Goal: Information Seeking & Learning: Learn about a topic

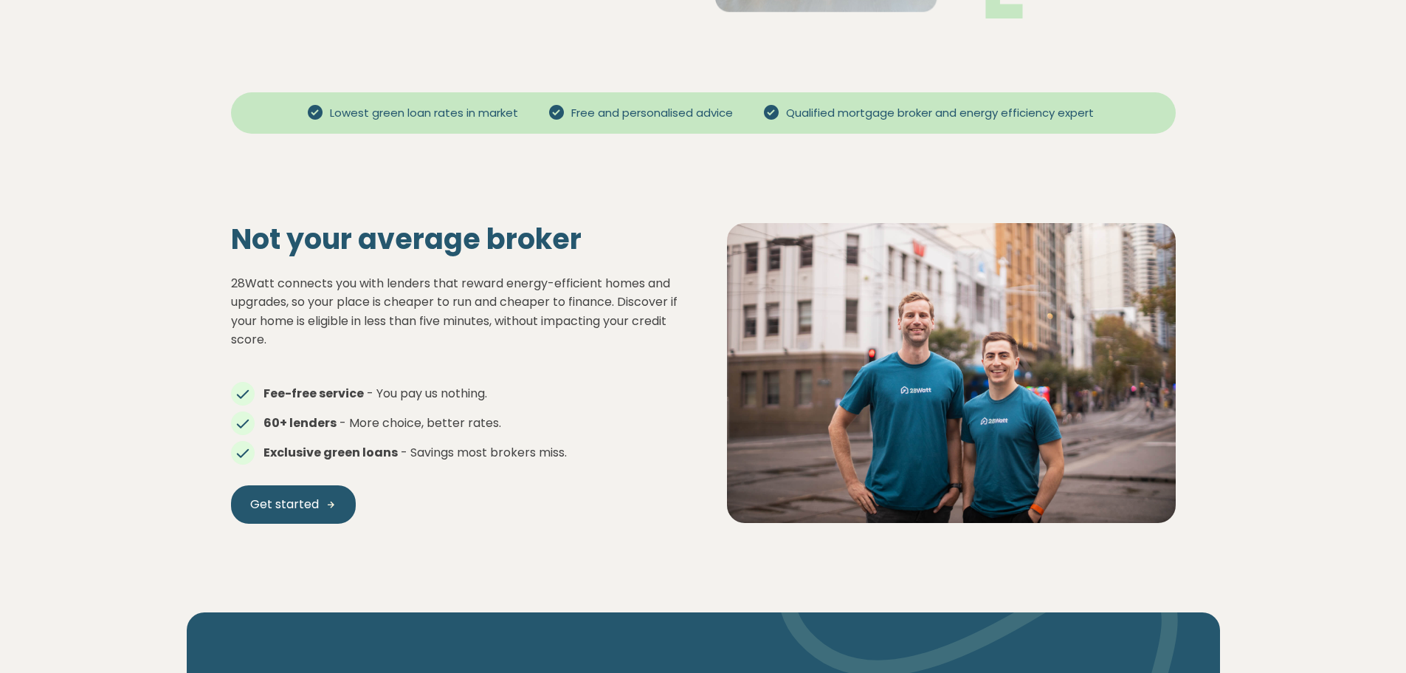
scroll to position [517, 0]
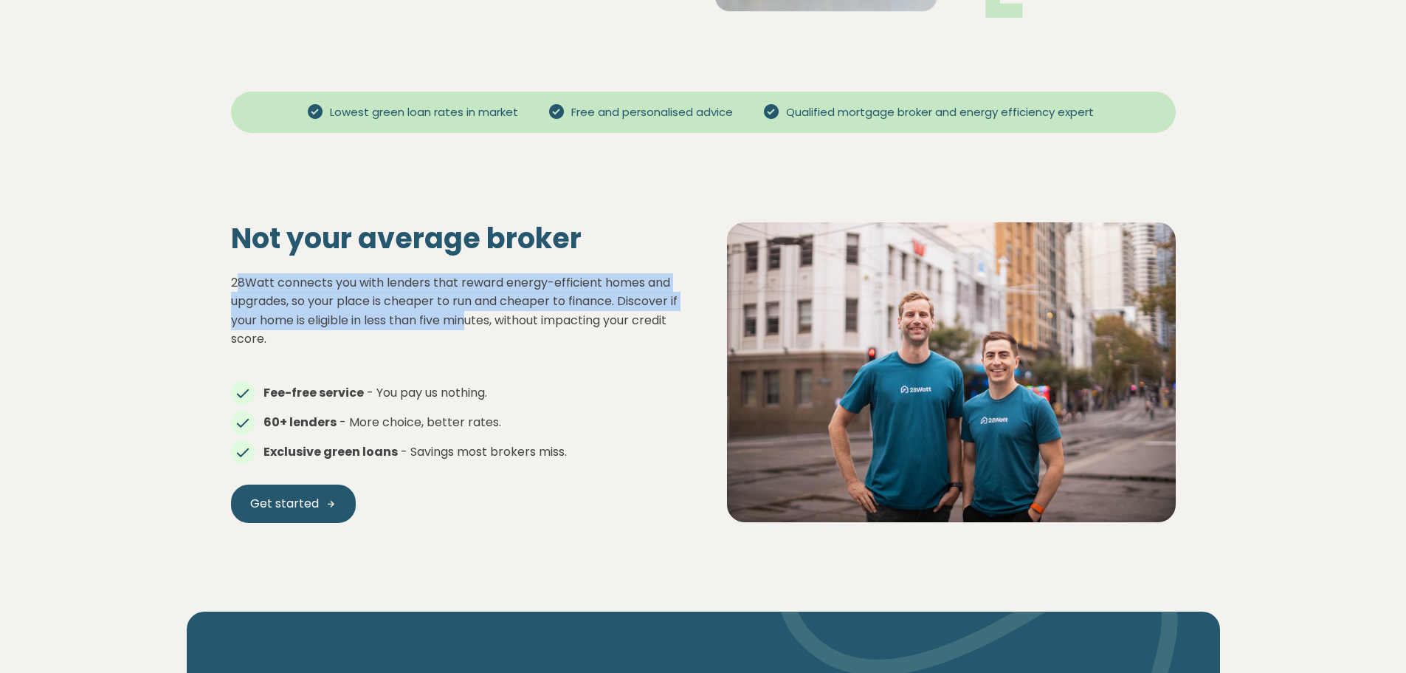
drag, startPoint x: 241, startPoint y: 284, endPoint x: 484, endPoint y: 332, distance: 247.6
click at [483, 322] on p "28Watt connects you with lenders that reward energy-efficient homes and upgrade…" at bounding box center [455, 310] width 449 height 75
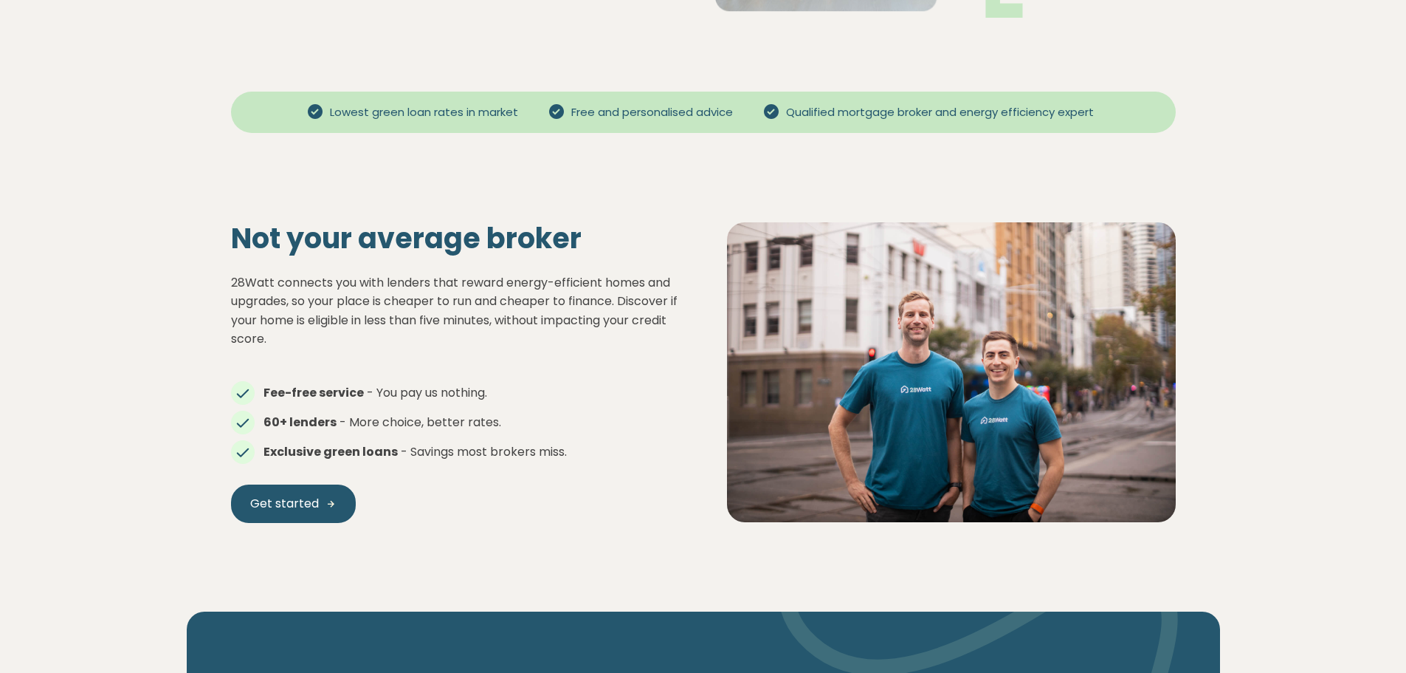
click at [484, 339] on p "28Watt connects you with lenders that reward energy-efficient homes and upgrade…" at bounding box center [455, 310] width 449 height 75
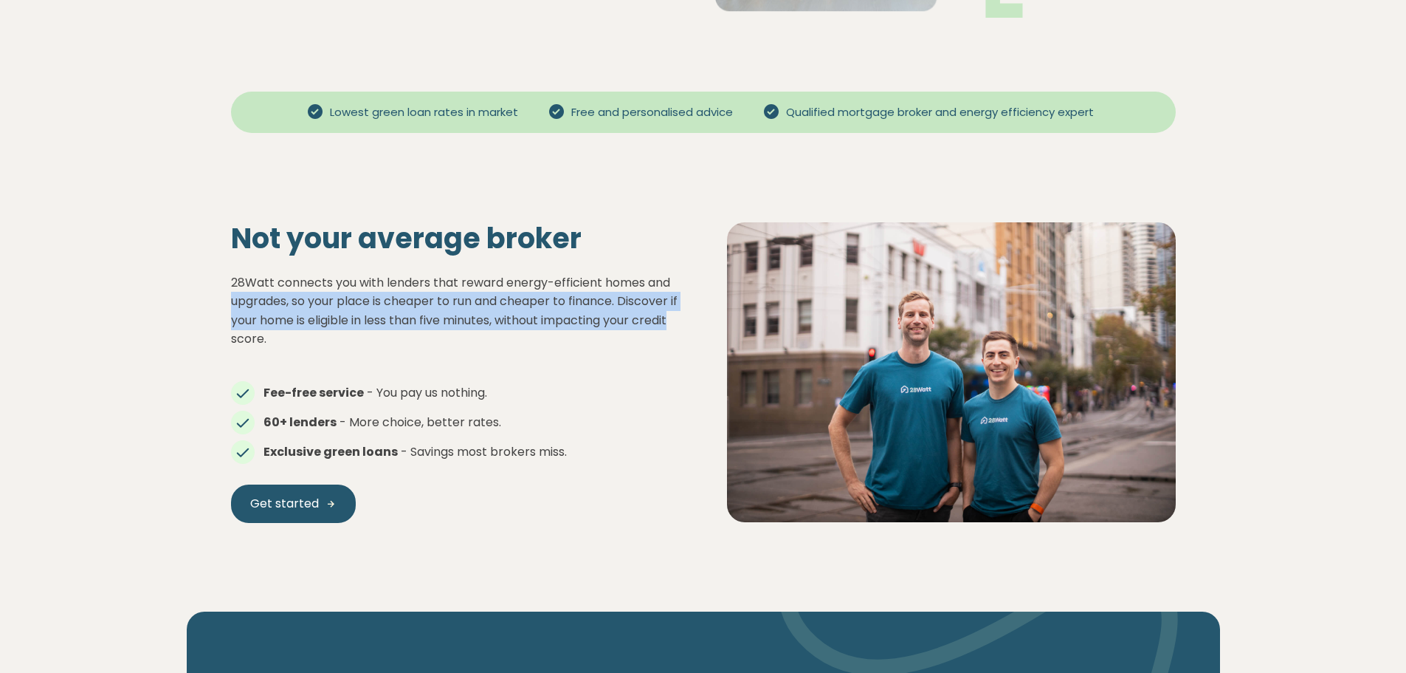
drag, startPoint x: 247, startPoint y: 337, endPoint x: 184, endPoint y: 294, distance: 76.0
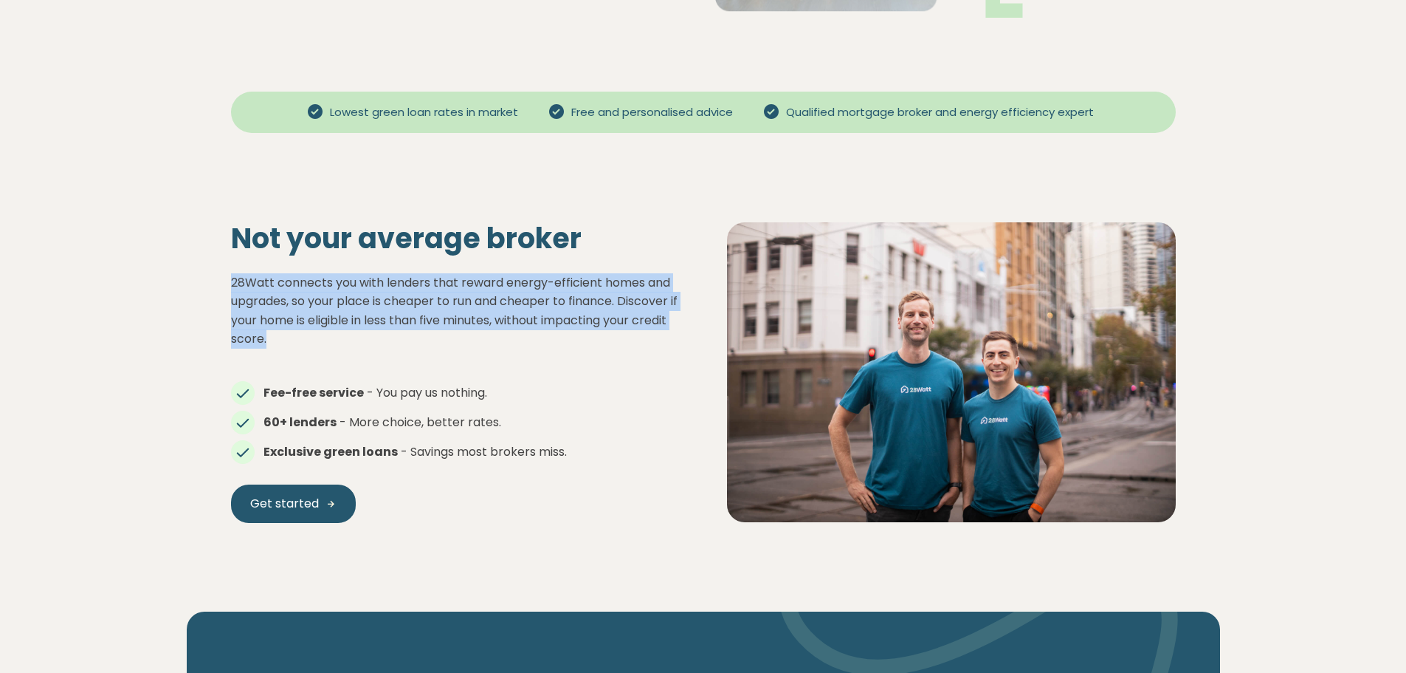
drag, startPoint x: 317, startPoint y: 342, endPoint x: 216, endPoint y: 281, distance: 118.3
click at [216, 281] on div "Not your average broker 28Watt connects you with lenders that reward energy-eff…" at bounding box center [455, 371] width 496 height 301
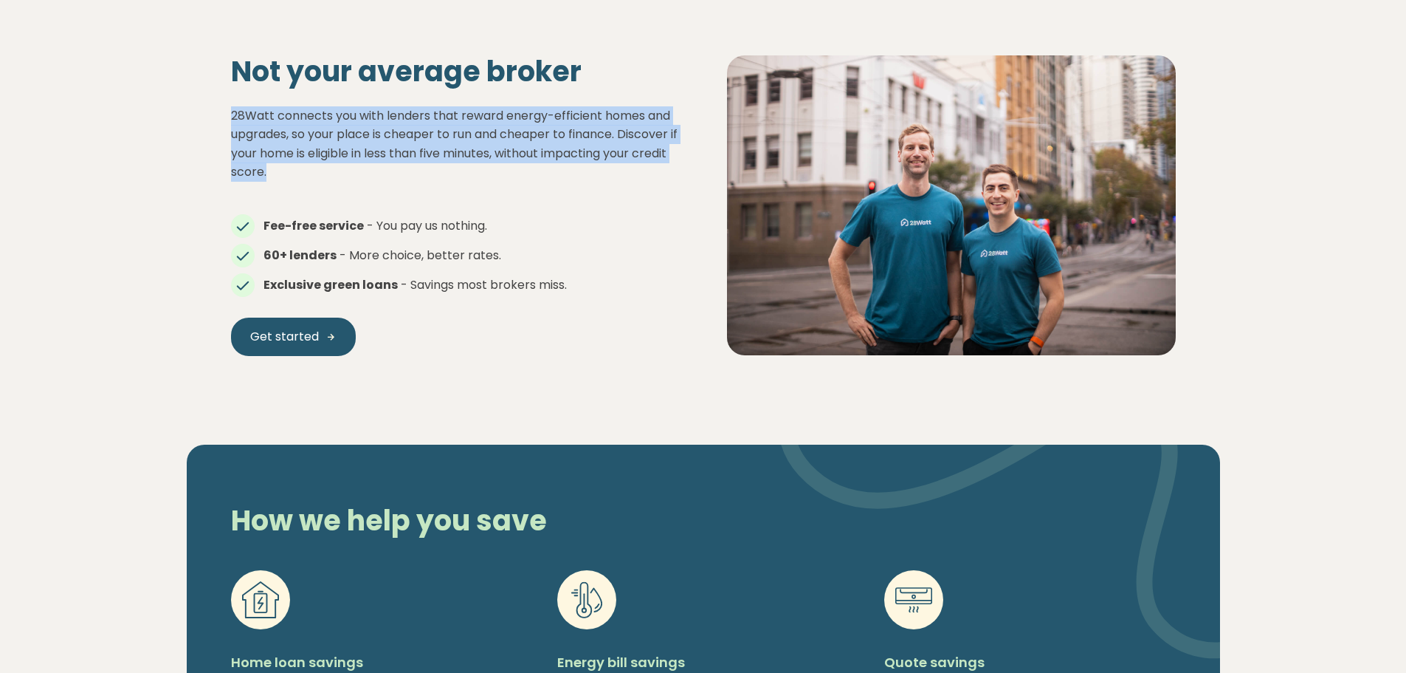
scroll to position [664, 0]
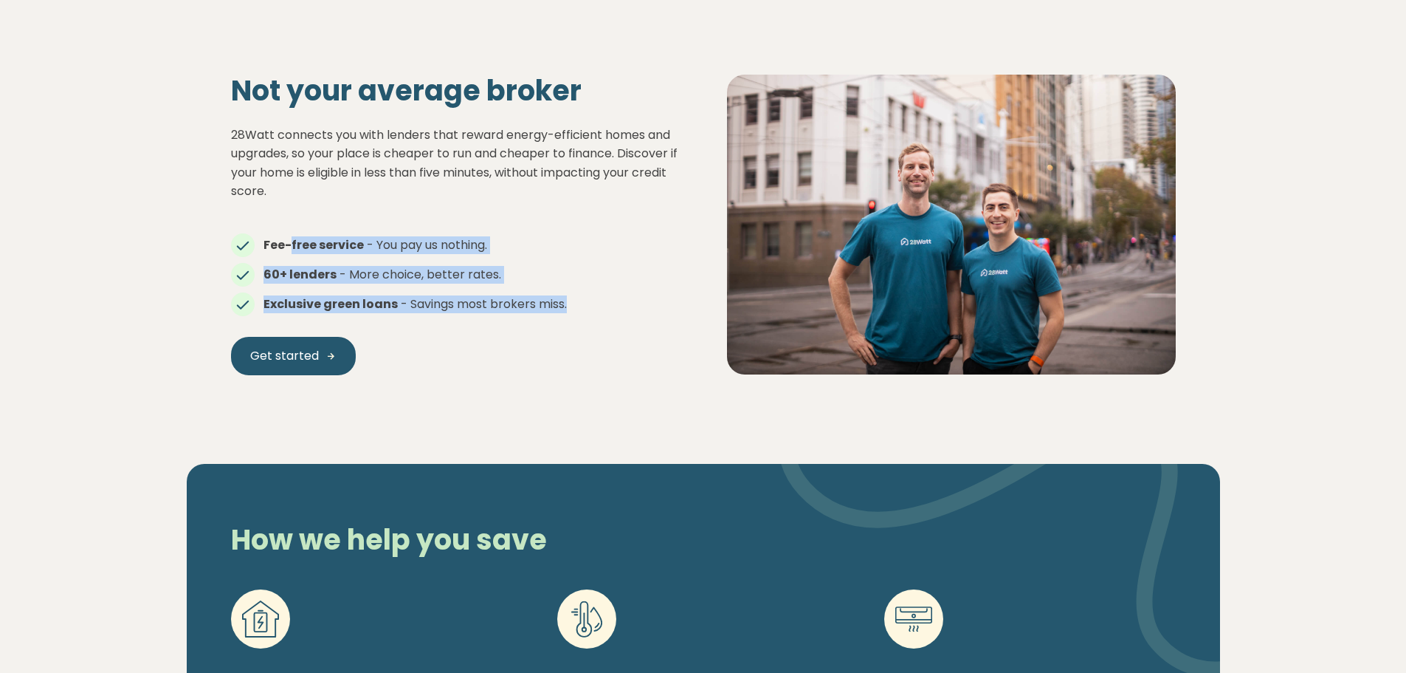
drag, startPoint x: 510, startPoint y: 294, endPoint x: 176, endPoint y: 249, distance: 337.5
click at [280, 255] on ul "Fee-free service - You pay us nothing. 60+ lenders - More choice, better rates.…" at bounding box center [455, 268] width 449 height 89
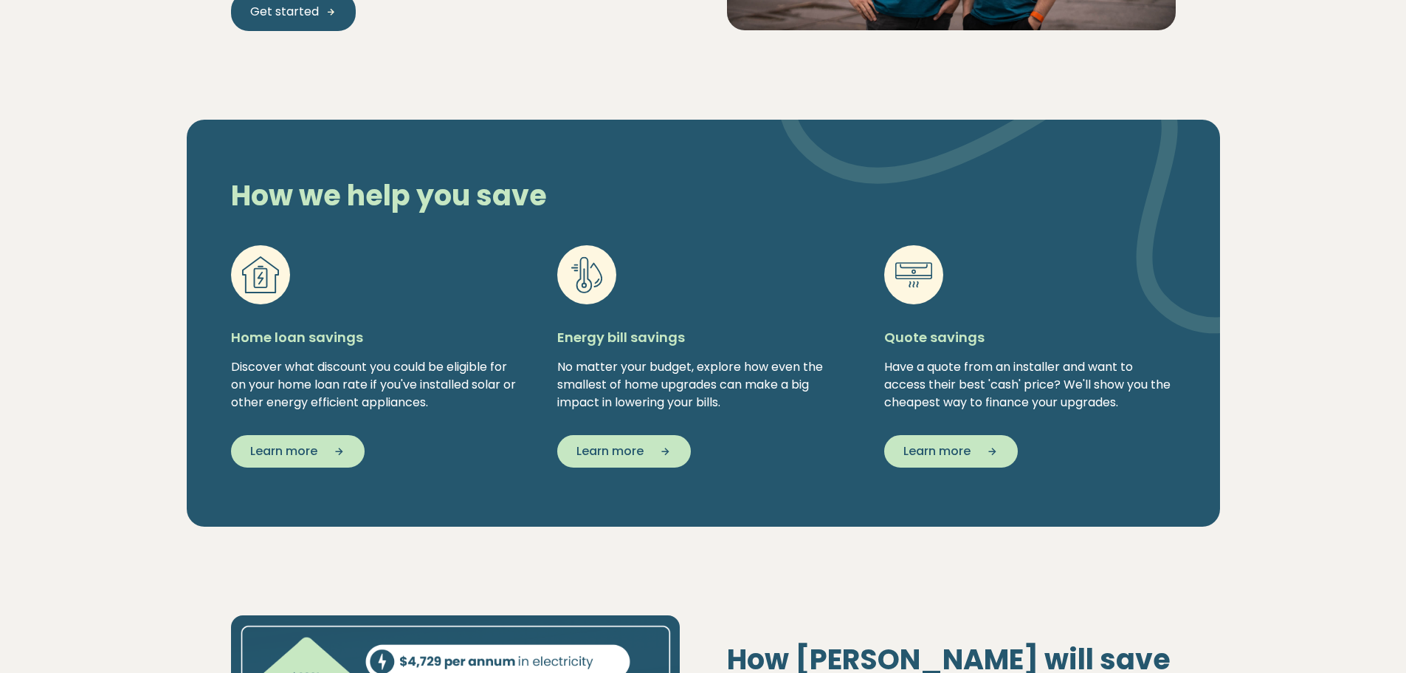
scroll to position [1034, 0]
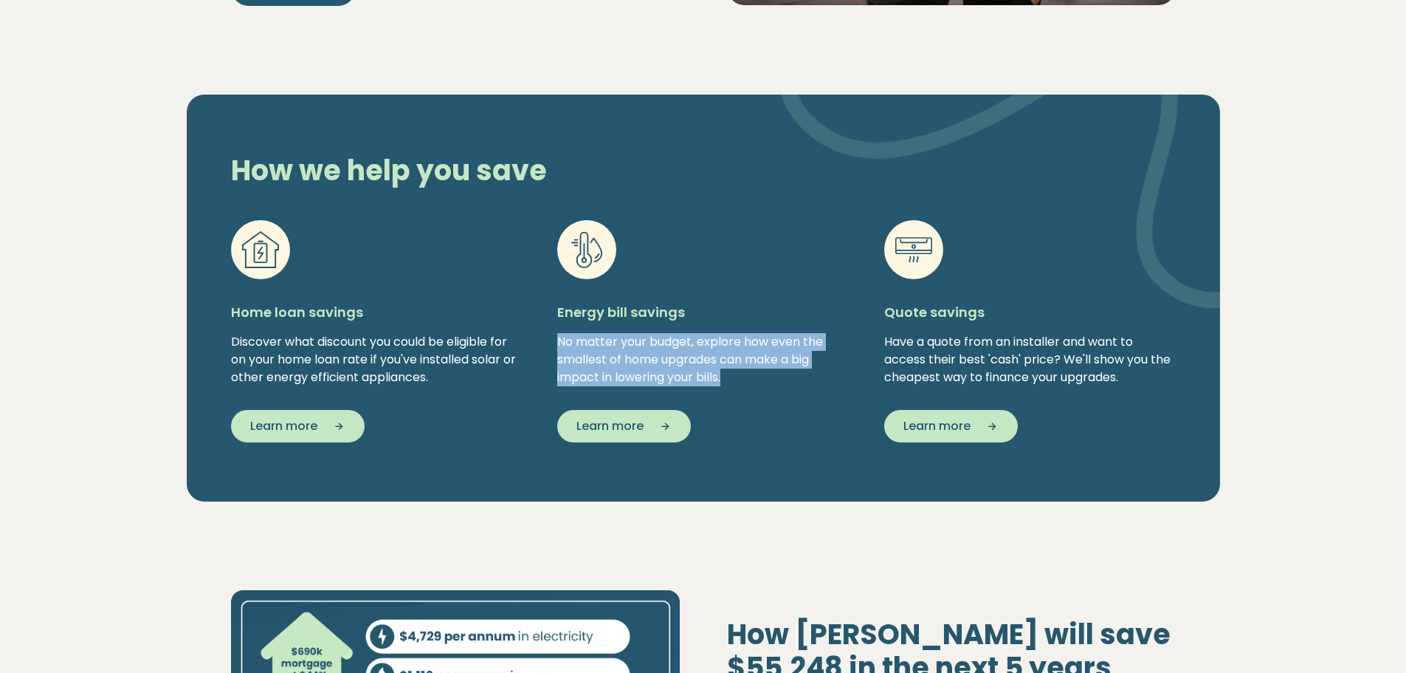
drag, startPoint x: 549, startPoint y: 341, endPoint x: 736, endPoint y: 374, distance: 189.6
click at [736, 374] on div "Home loan savings Discover what discount you could be eligible for on your home…" at bounding box center [703, 331] width 969 height 222
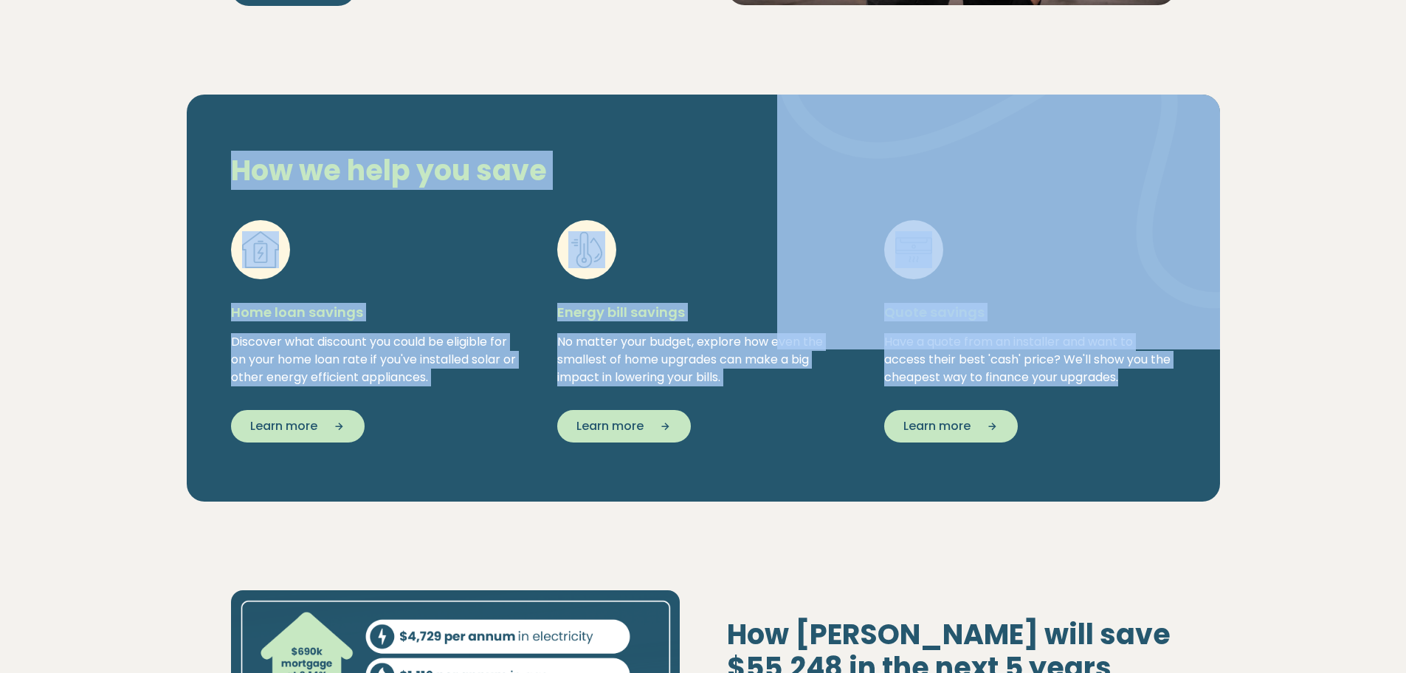
drag, startPoint x: 1099, startPoint y: 371, endPoint x: 900, endPoint y: 345, distance: 200.3
click at [900, 345] on div "How we help you save Home loan savings Discover what discount you could be elig…" at bounding box center [704, 298] width 1034 height 407
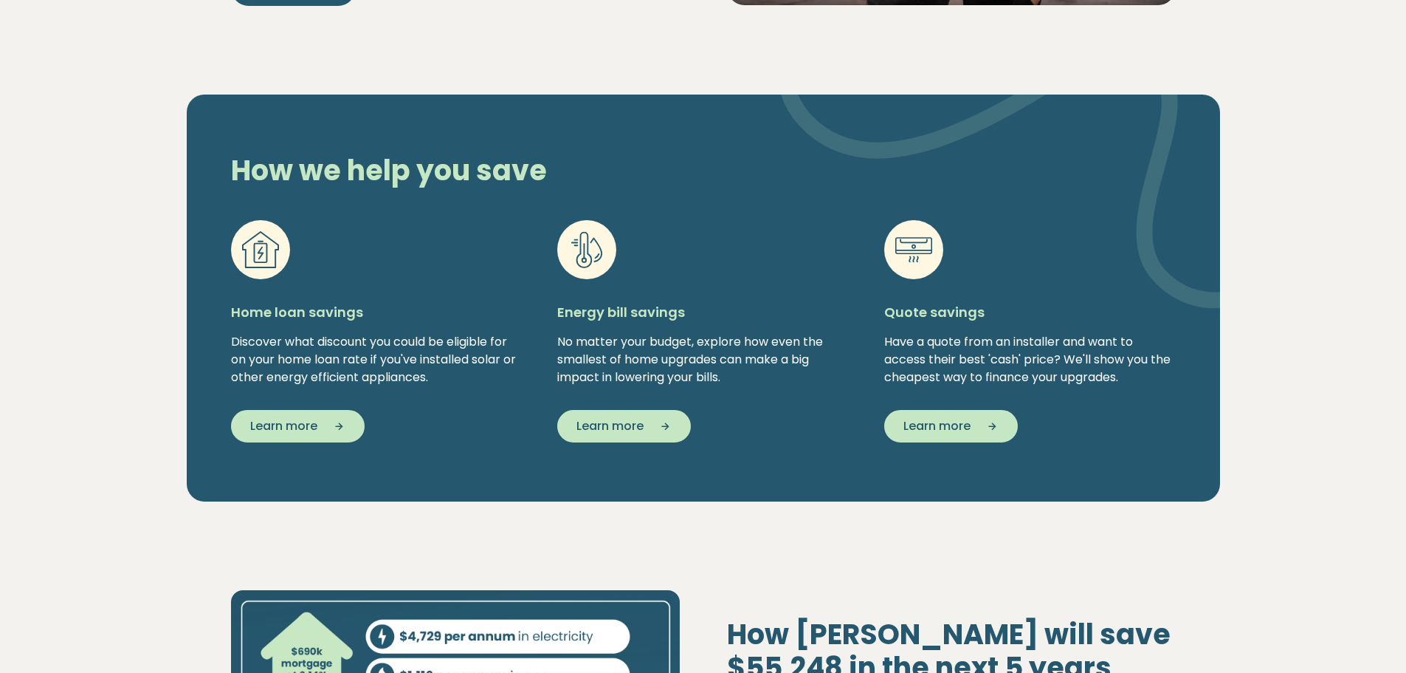
click at [814, 512] on div "Upgrade your home. Downsize your bills. Lower bills, lower home loan repayments…" at bounding box center [704, 549] width 1034 height 3031
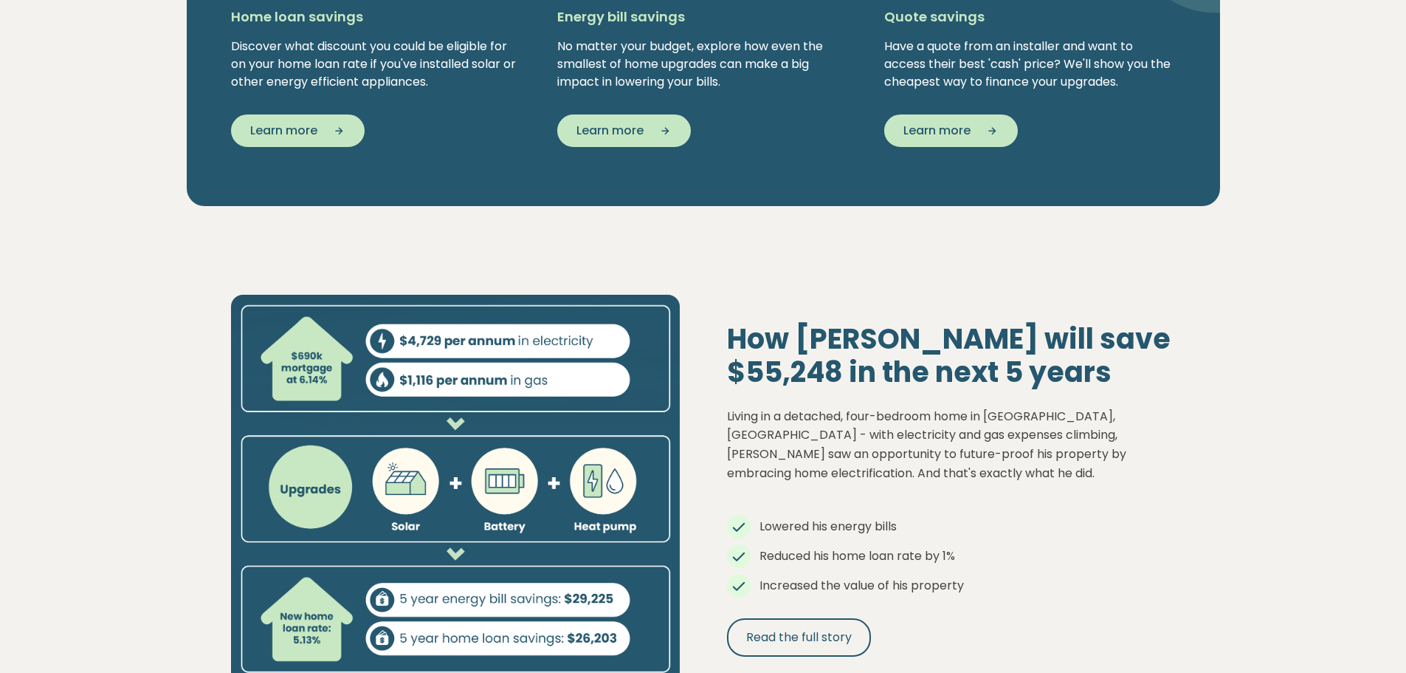
scroll to position [1403, 0]
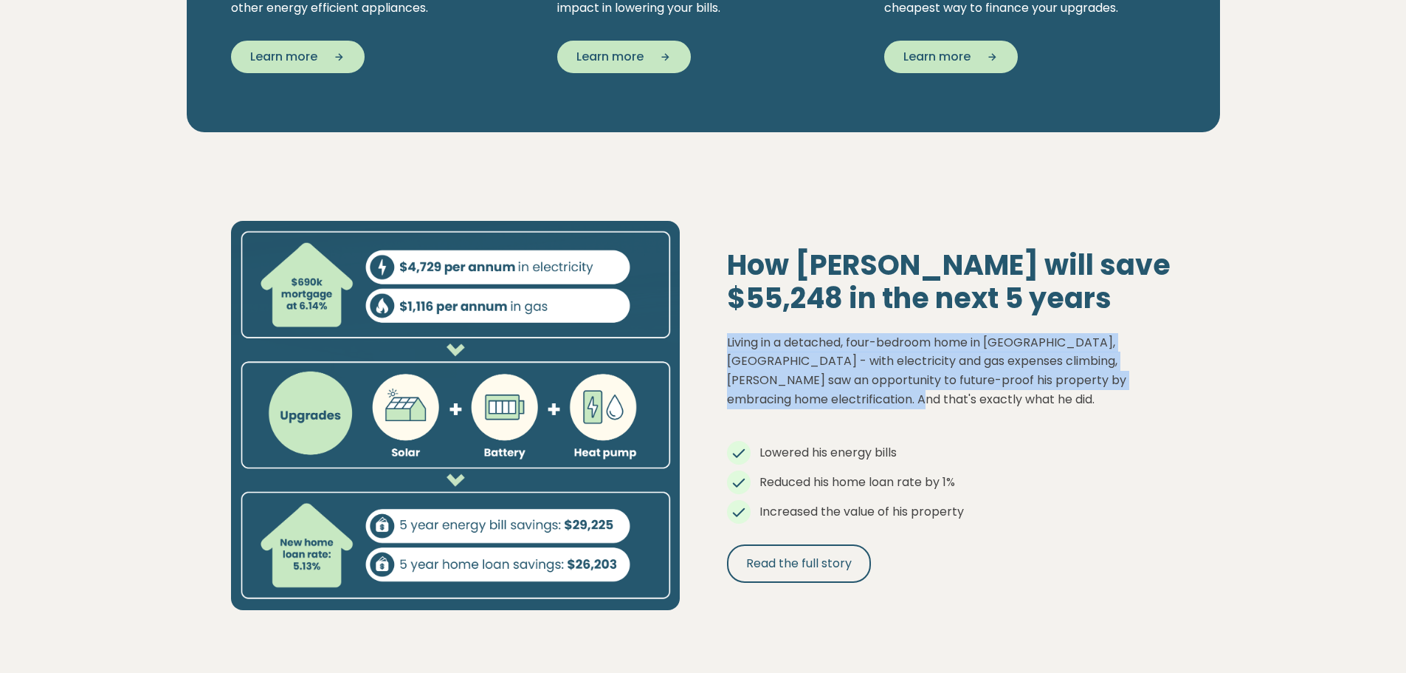
drag, startPoint x: 817, startPoint y: 405, endPoint x: 717, endPoint y: 341, distance: 118.2
click at [717, 342] on div "How [PERSON_NAME] will save $55,248 in the next 5 years Living in a detached, f…" at bounding box center [952, 415] width 496 height 335
click at [715, 340] on div "How [PERSON_NAME] will save $55,248 in the next 5 years Living in a detached, f…" at bounding box center [952, 415] width 496 height 335
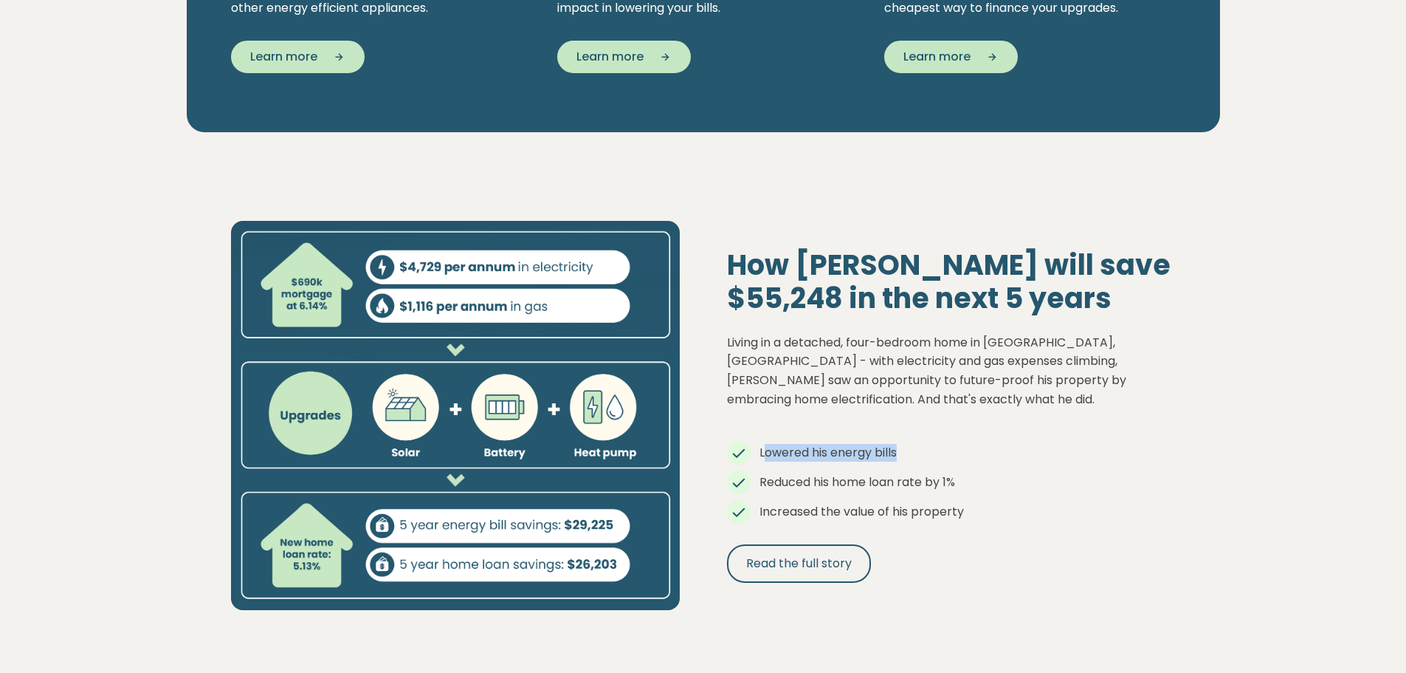
drag, startPoint x: 765, startPoint y: 449, endPoint x: 905, endPoint y: 458, distance: 140.6
click at [905, 458] on li "Lowered his energy bills" at bounding box center [951, 453] width 449 height 18
drag, startPoint x: 768, startPoint y: 485, endPoint x: 999, endPoint y: 489, distance: 231.1
click at [986, 487] on li "Reduced his home loan rate by 1%" at bounding box center [951, 482] width 449 height 18
click at [994, 505] on li "Increased the value of his property" at bounding box center [951, 512] width 449 height 18
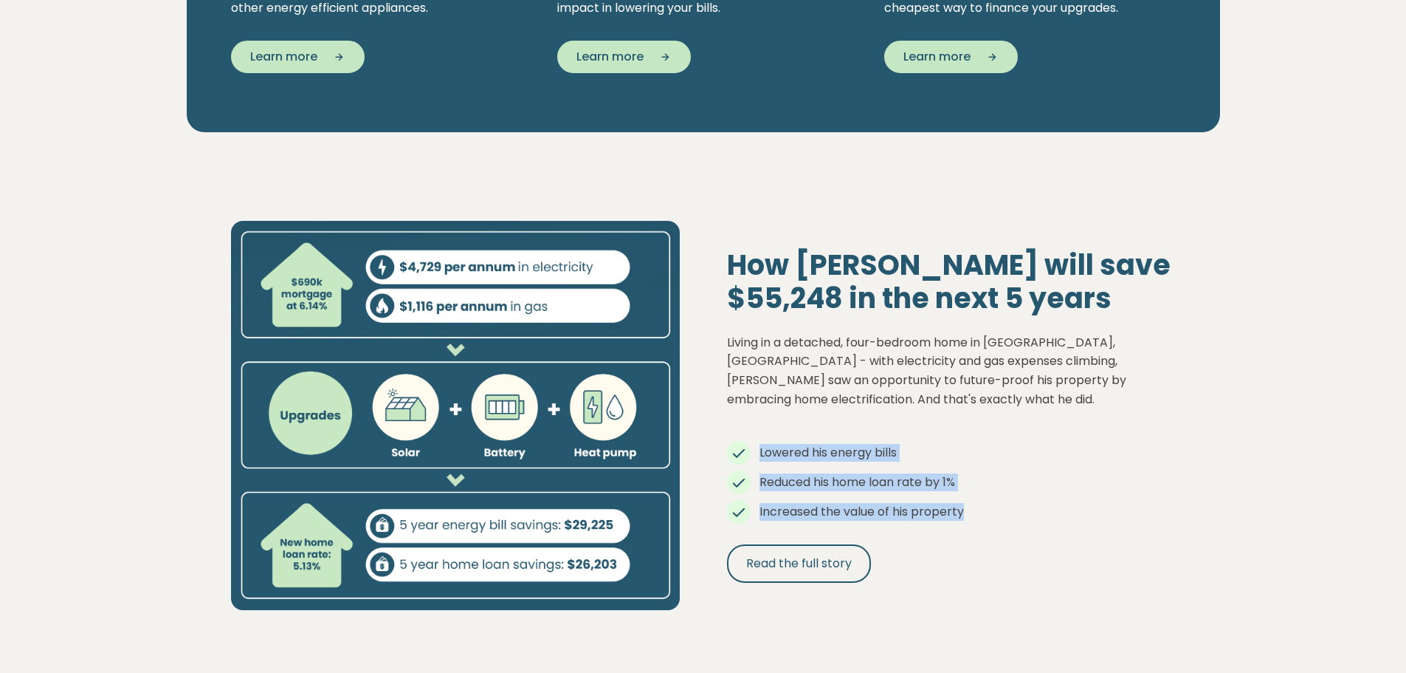
drag, startPoint x: 949, startPoint y: 519, endPoint x: 760, endPoint y: 447, distance: 203.1
click at [760, 447] on ul "Lowered his energy bills Reduced his home loan rate by 1% Increased the value o…" at bounding box center [951, 476] width 449 height 89
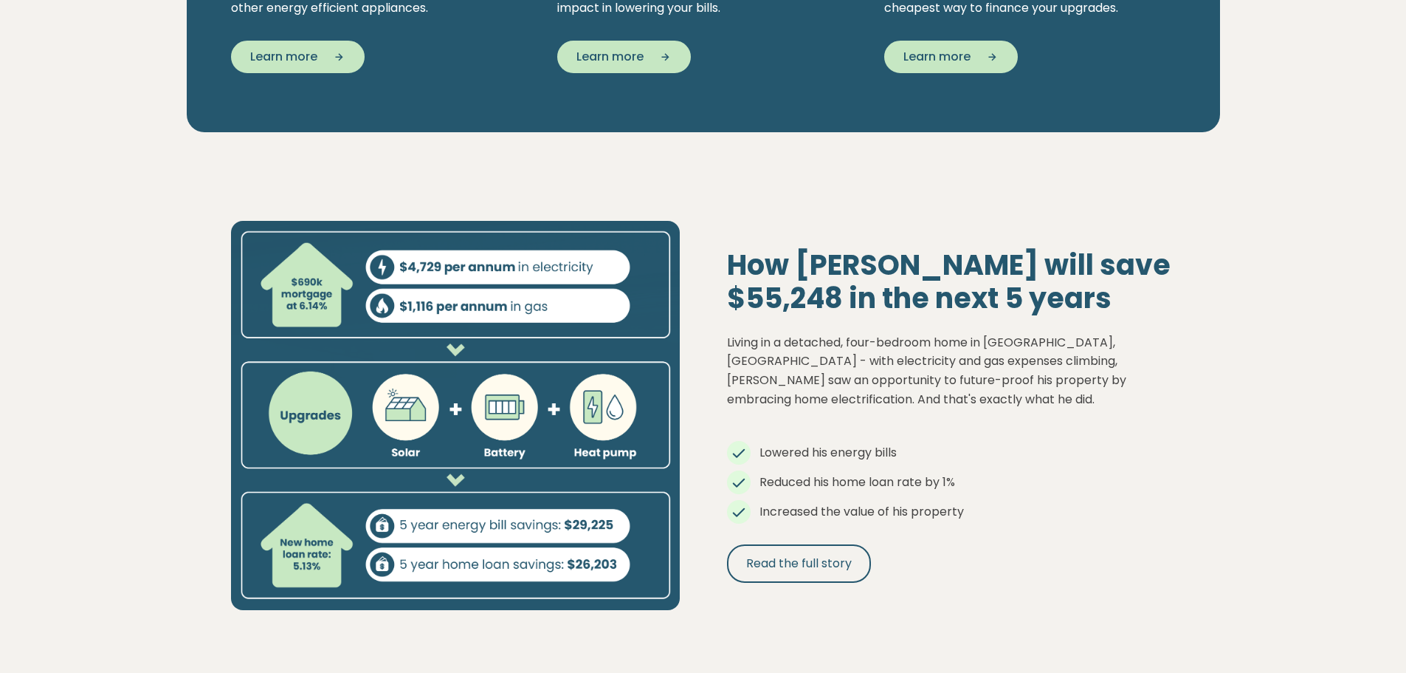
click at [713, 403] on div "How [PERSON_NAME] will save $55,248 in the next 5 years Living in a detached, f…" at bounding box center [952, 415] width 496 height 335
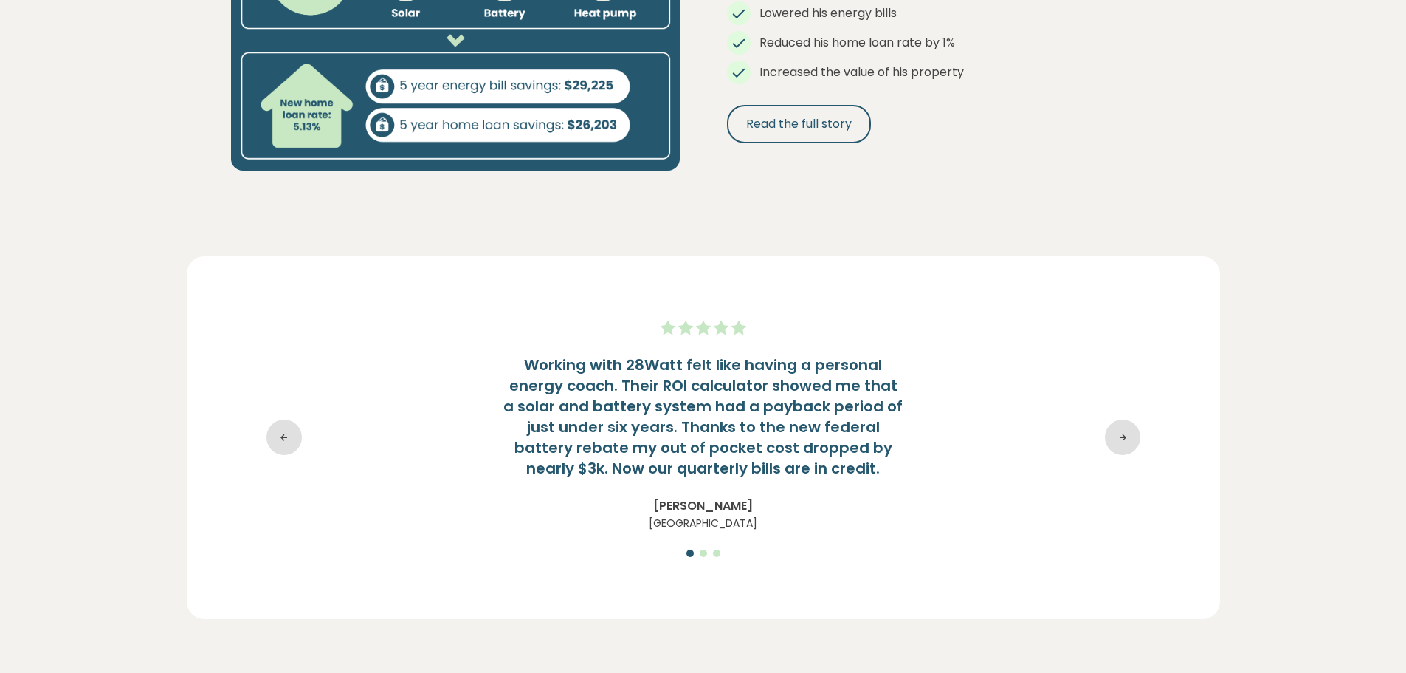
scroll to position [1846, 0]
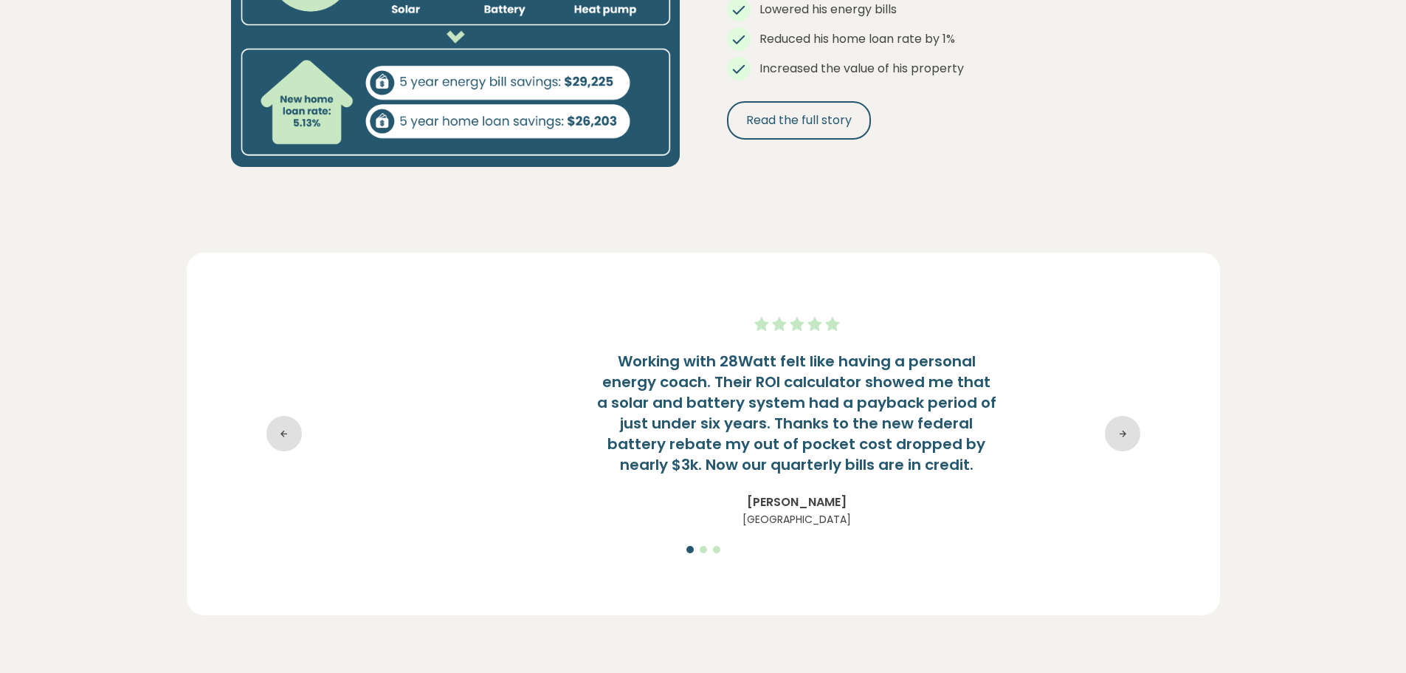
click at [623, 361] on h4 "Working with 28Watt felt like having a personal energy coach. Their ROI calcula…" at bounding box center [796, 413] width 591 height 124
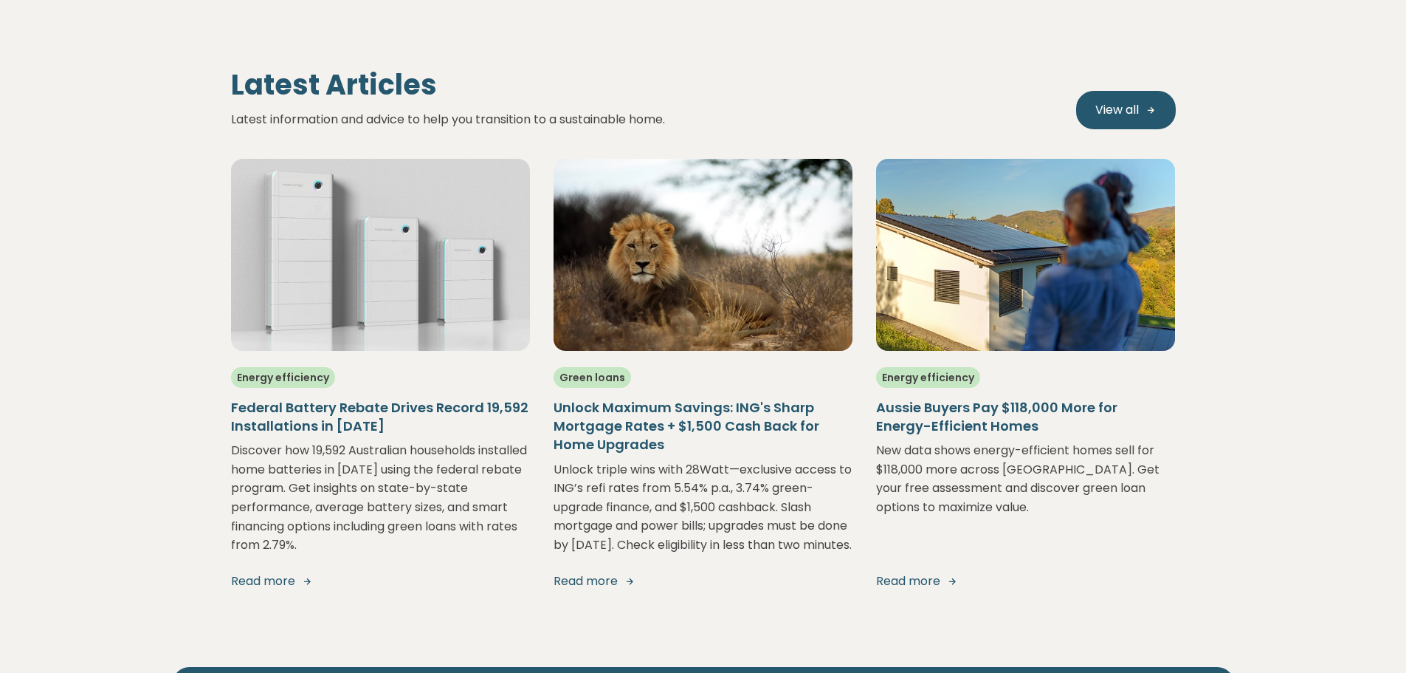
scroll to position [2510, 0]
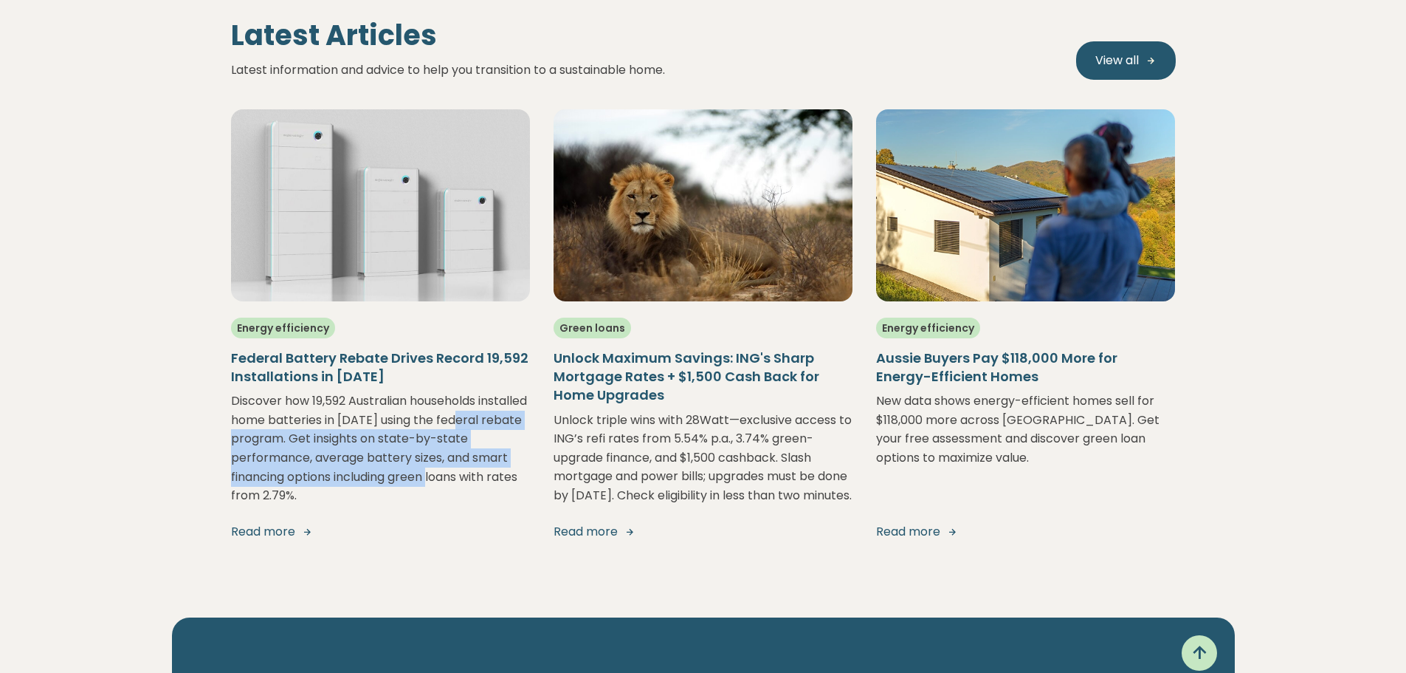
drag, startPoint x: 241, startPoint y: 436, endPoint x: 453, endPoint y: 474, distance: 215.3
click at [453, 474] on p "Discover how 19,592 Australian households installed home batteries in [DATE] us…" at bounding box center [380, 448] width 299 height 114
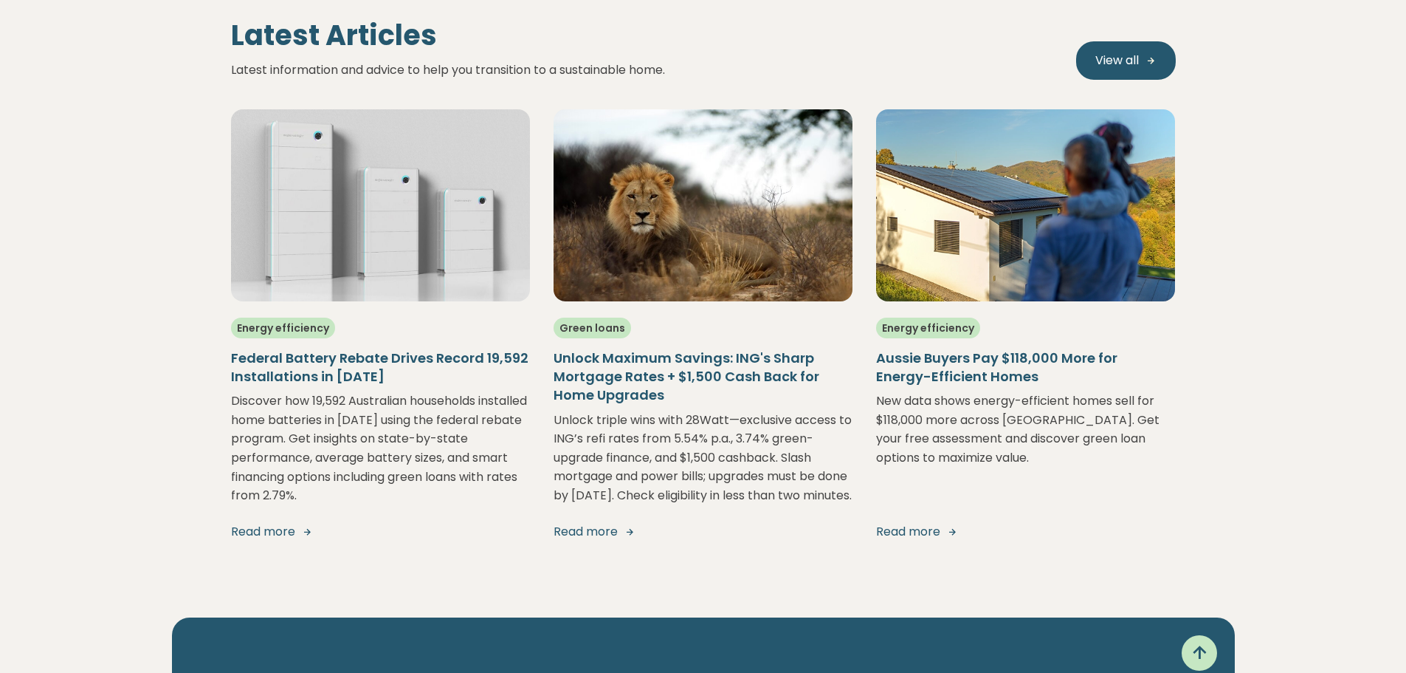
click at [429, 500] on p "Discover how 19,592 Australian households installed home batteries in [DATE] us…" at bounding box center [380, 448] width 299 height 114
